Goal: Find specific page/section: Find specific page/section

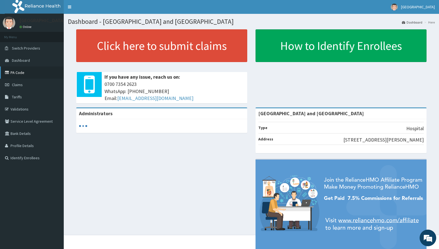
click at [22, 73] on link "PA Code" at bounding box center [32, 72] width 64 height 12
